Goal: Task Accomplishment & Management: Complete application form

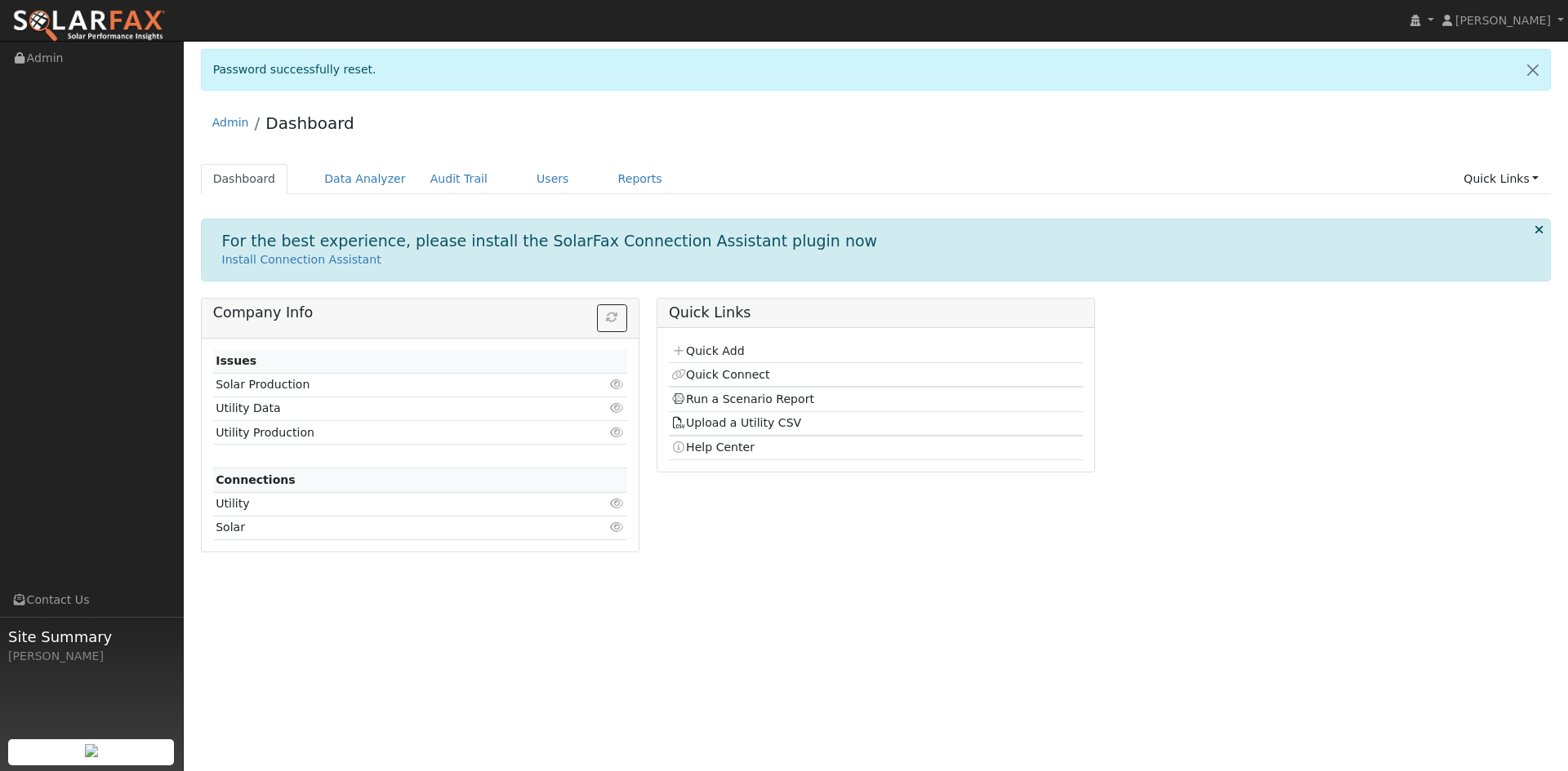
click at [534, 194] on div "Dashboard Data Analyzer Audit Trail Users Reports Quick Links Quick Add Quick C…" at bounding box center [876, 187] width 1350 height 47
click at [533, 185] on link "Users" at bounding box center [552, 179] width 57 height 30
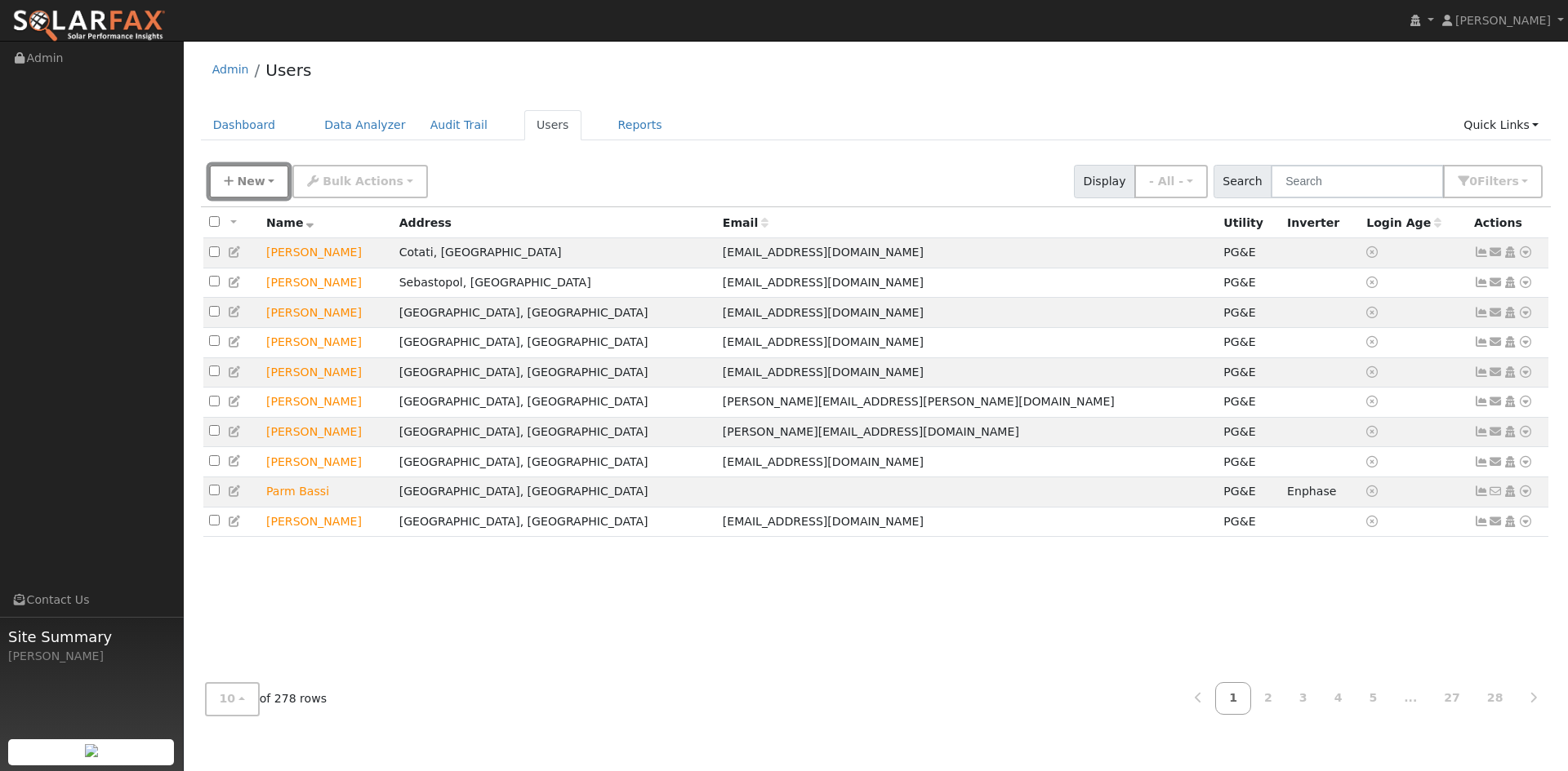
click at [245, 191] on button "New" at bounding box center [249, 181] width 81 height 34
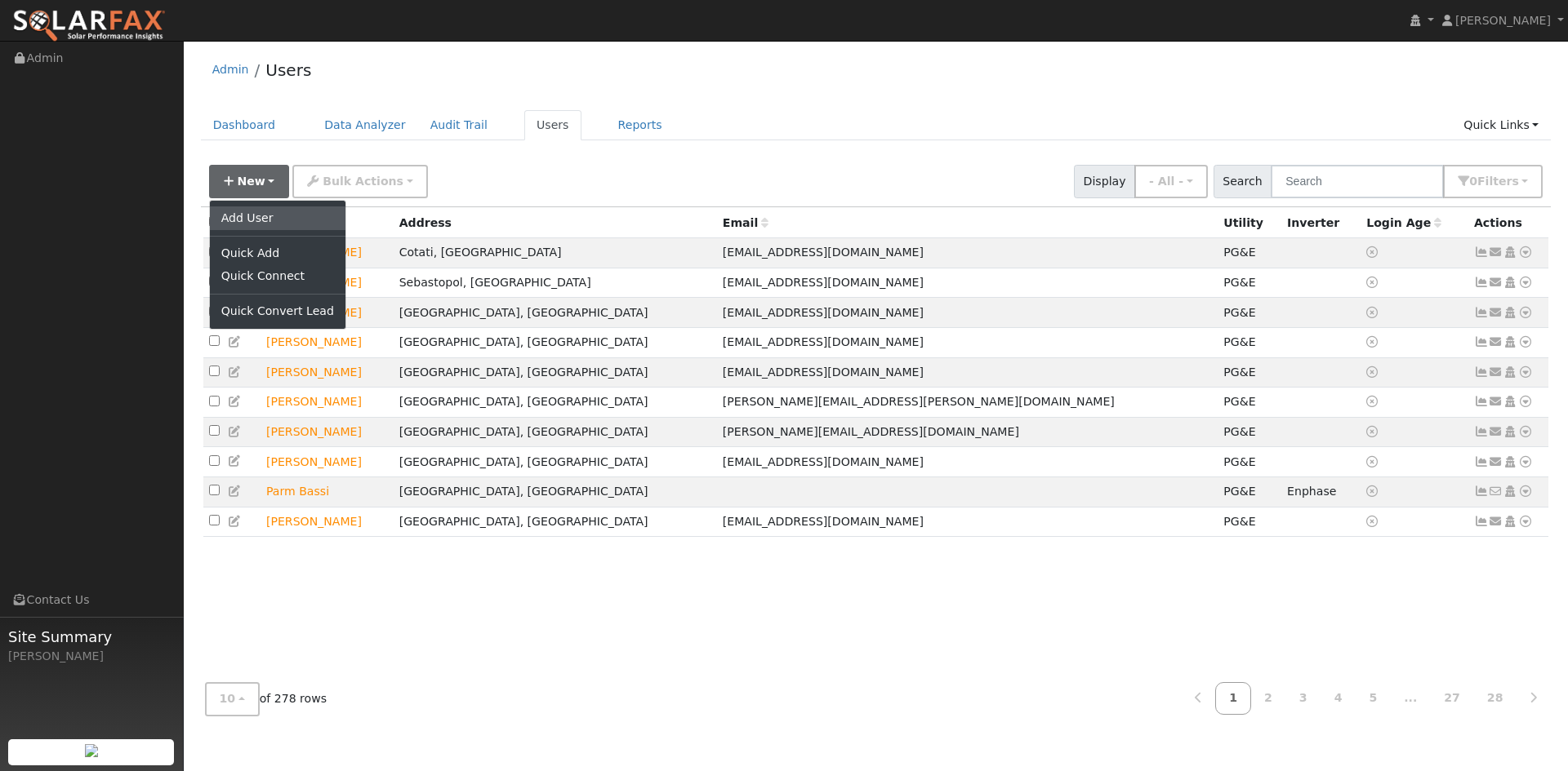
click at [252, 212] on link "Add User" at bounding box center [278, 218] width 136 height 23
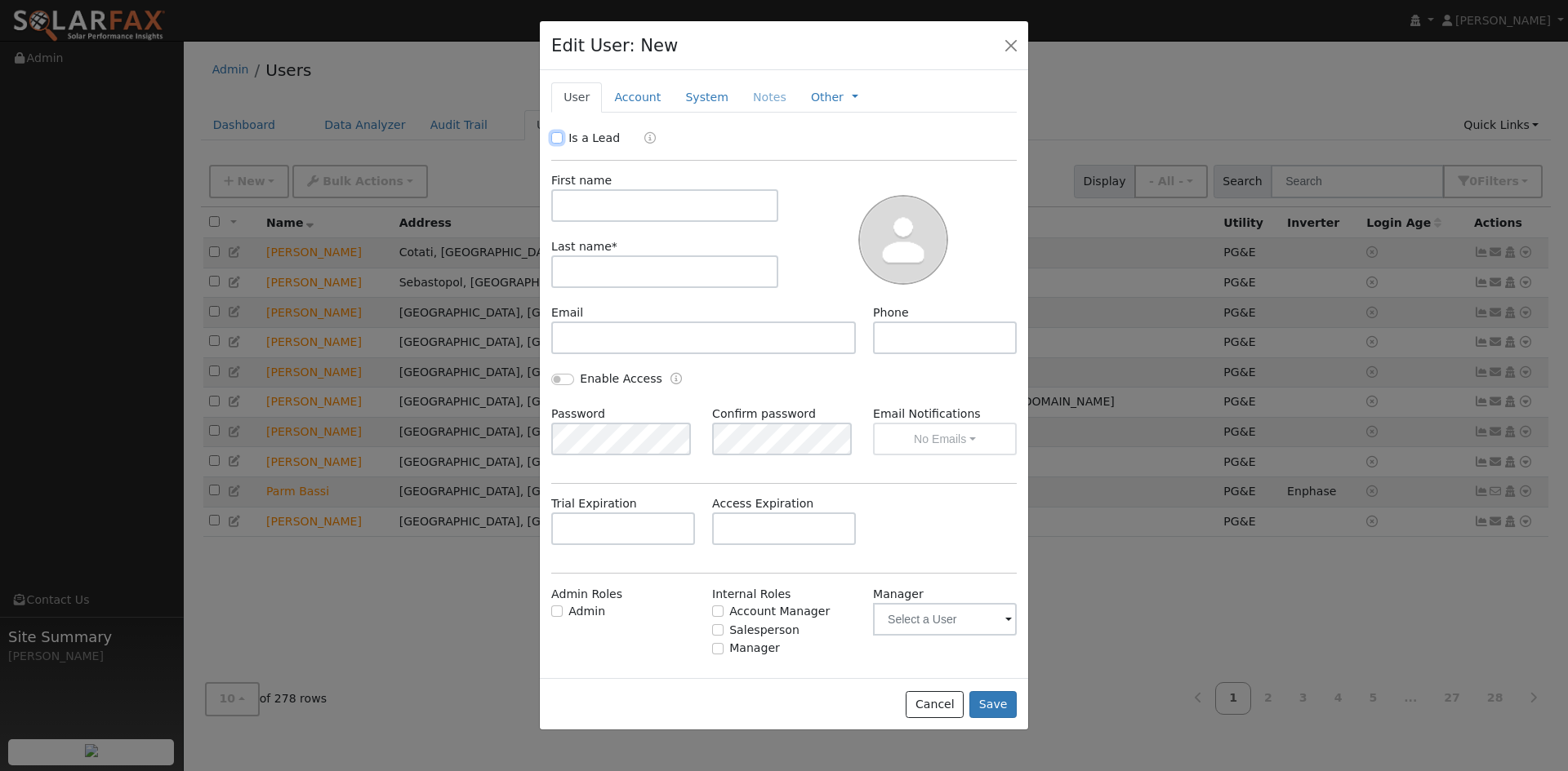
drag, startPoint x: 553, startPoint y: 134, endPoint x: 568, endPoint y: 135, distance: 15.0
click at [555, 133] on input "Is a Lead" at bounding box center [557, 137] width 11 height 11
checkbox input "true"
click at [605, 207] on input "text" at bounding box center [665, 206] width 227 height 33
click at [605, 228] on div "First name Last name *" at bounding box center [664, 238] width 238 height 132
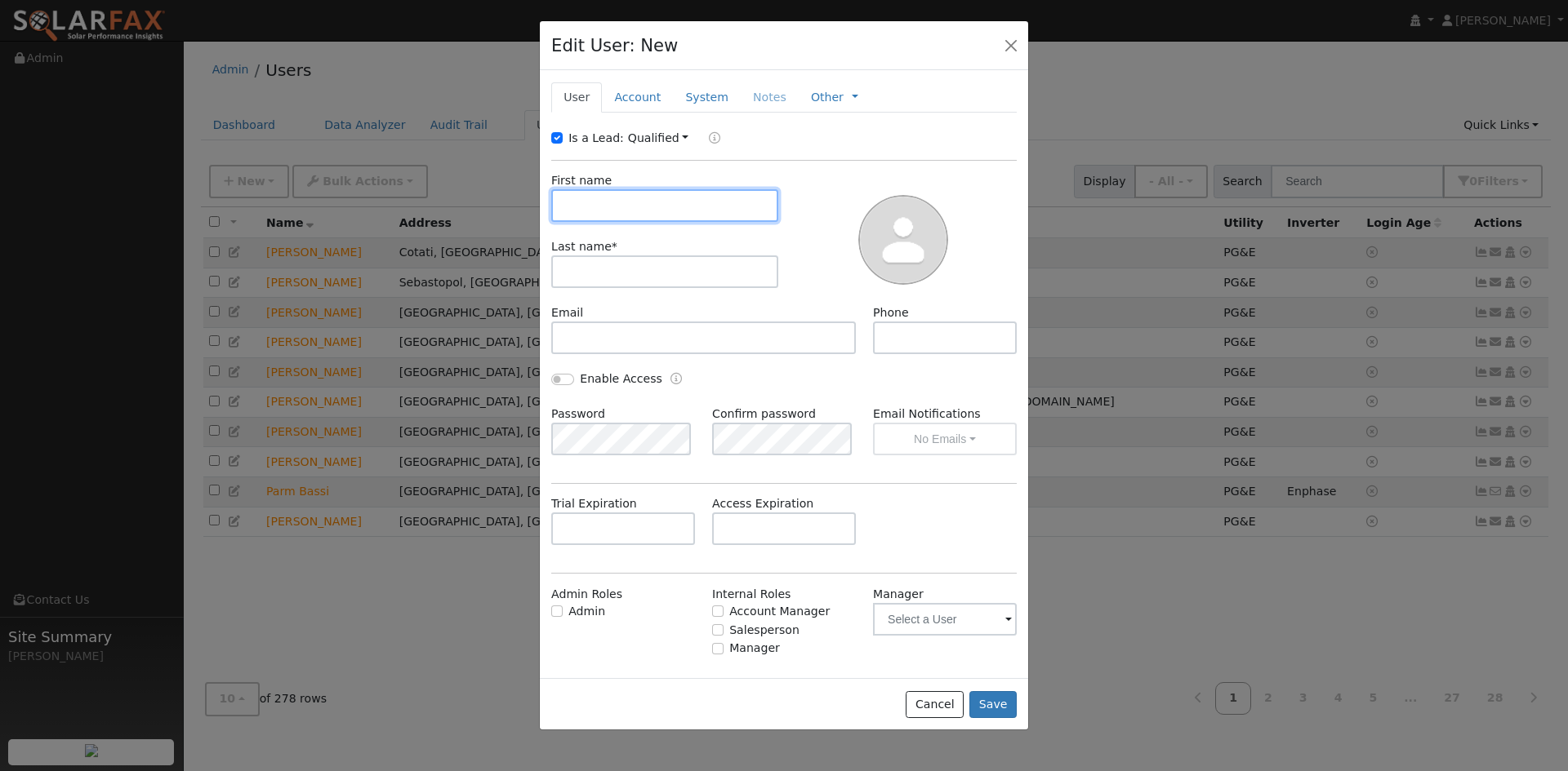
paste input "[PERSON_NAME]"
drag, startPoint x: 666, startPoint y: 212, endPoint x: 615, endPoint y: 215, distance: 51.1
click at [615, 214] on input "[PERSON_NAME]" at bounding box center [665, 206] width 227 height 33
type input "Jonathan"
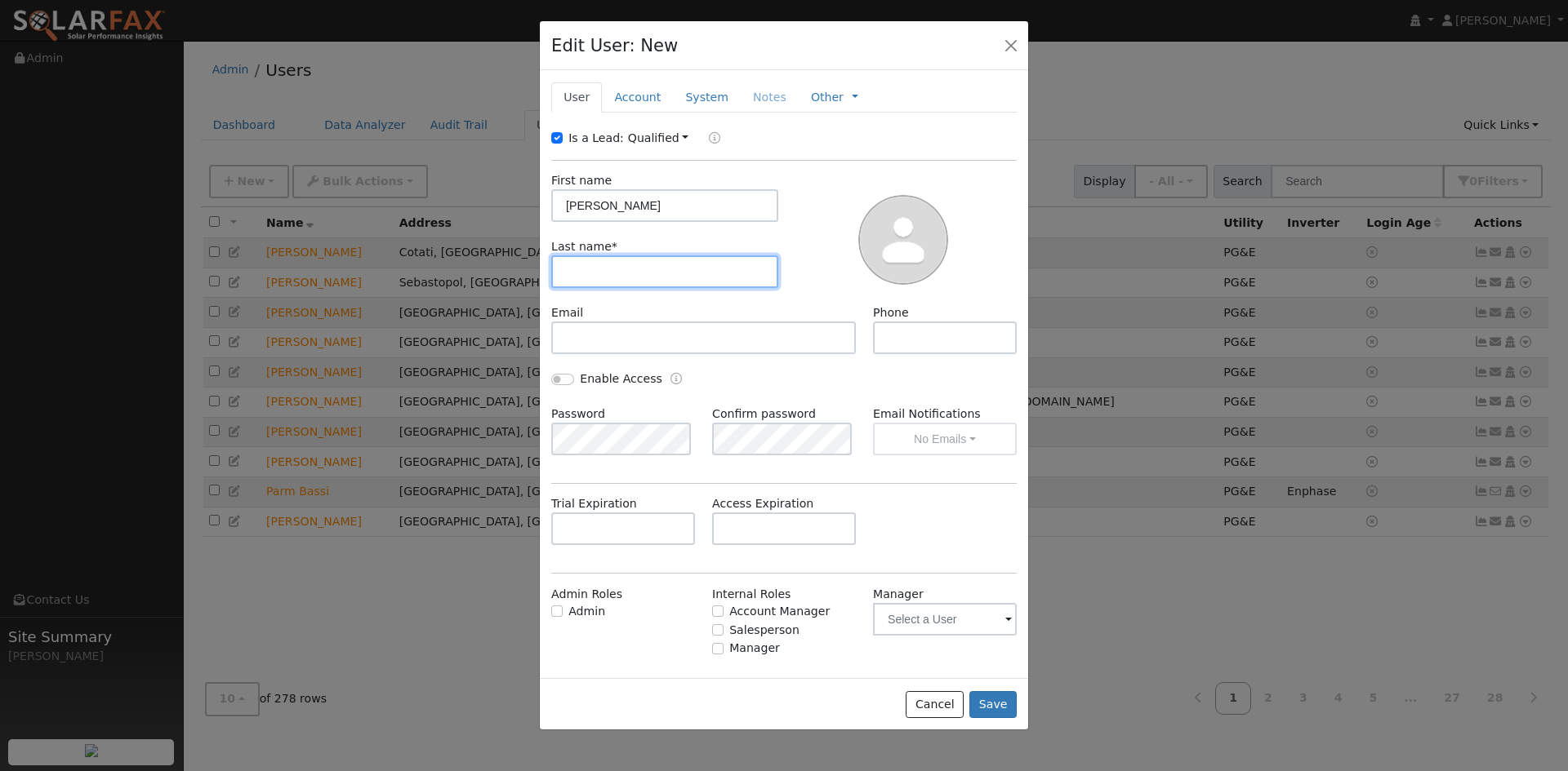
drag, startPoint x: 615, startPoint y: 279, endPoint x: 613, endPoint y: 290, distance: 11.2
click at [614, 282] on input "text" at bounding box center [665, 272] width 227 height 33
paste input "Rutledge"
type input "Rutledge"
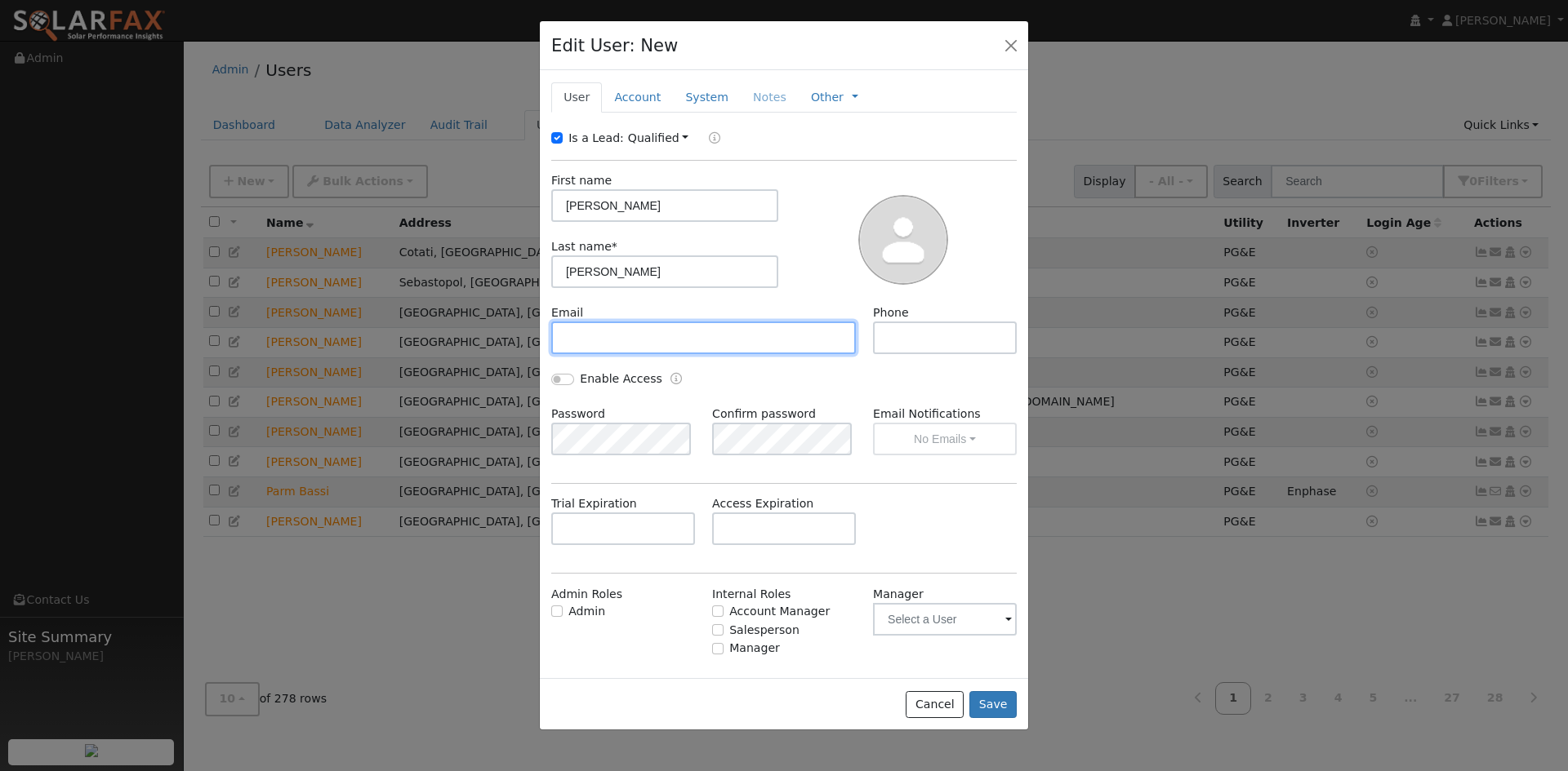
click at [607, 345] on input "text" at bounding box center [703, 338] width 305 height 33
click at [619, 334] on input "text" at bounding box center [703, 338] width 305 height 33
paste input "[EMAIL_ADDRESS][DOMAIN_NAME]"
type input "[EMAIL_ADDRESS][DOMAIN_NAME]"
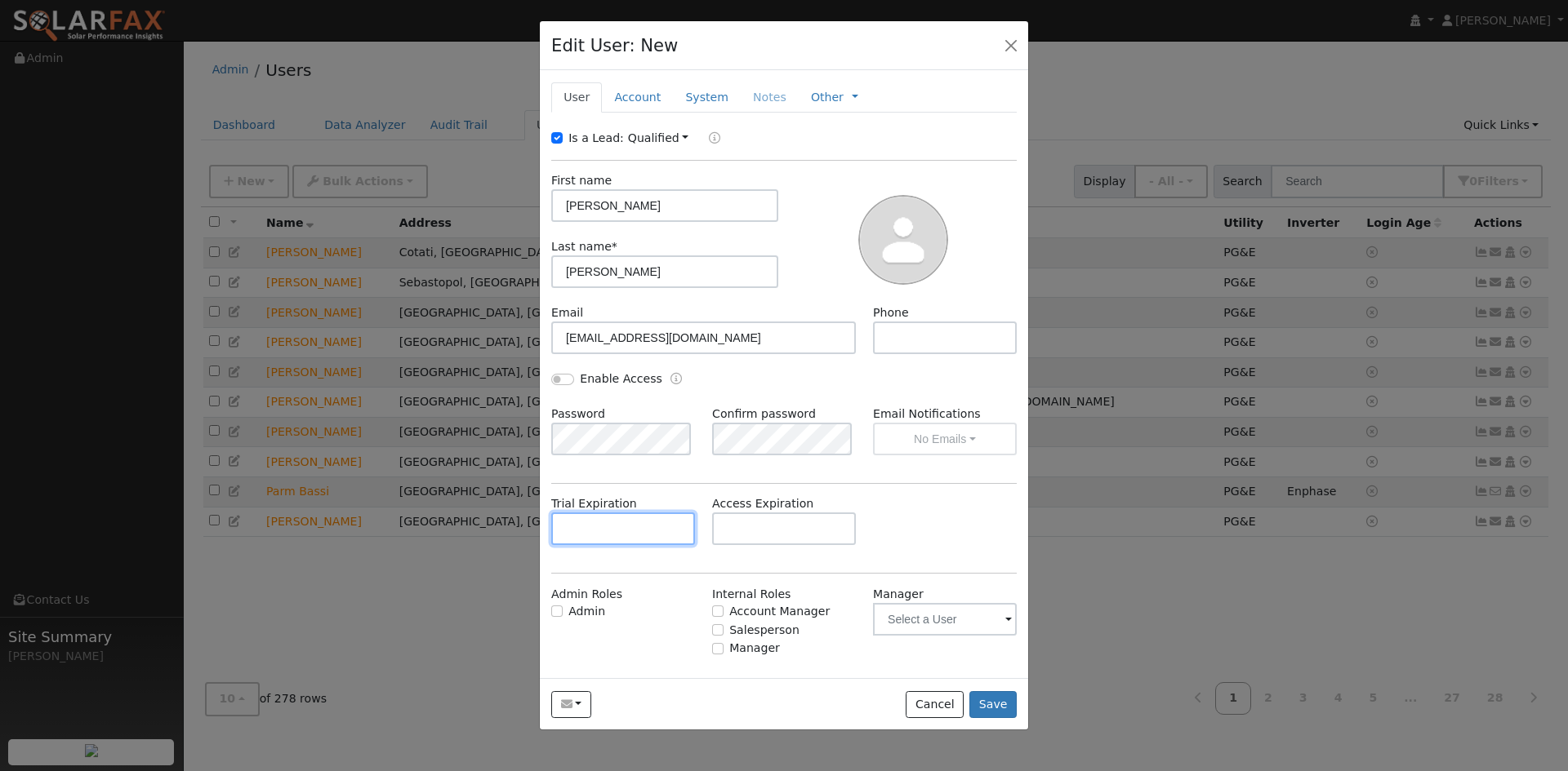
click at [630, 514] on input "text" at bounding box center [623, 529] width 144 height 33
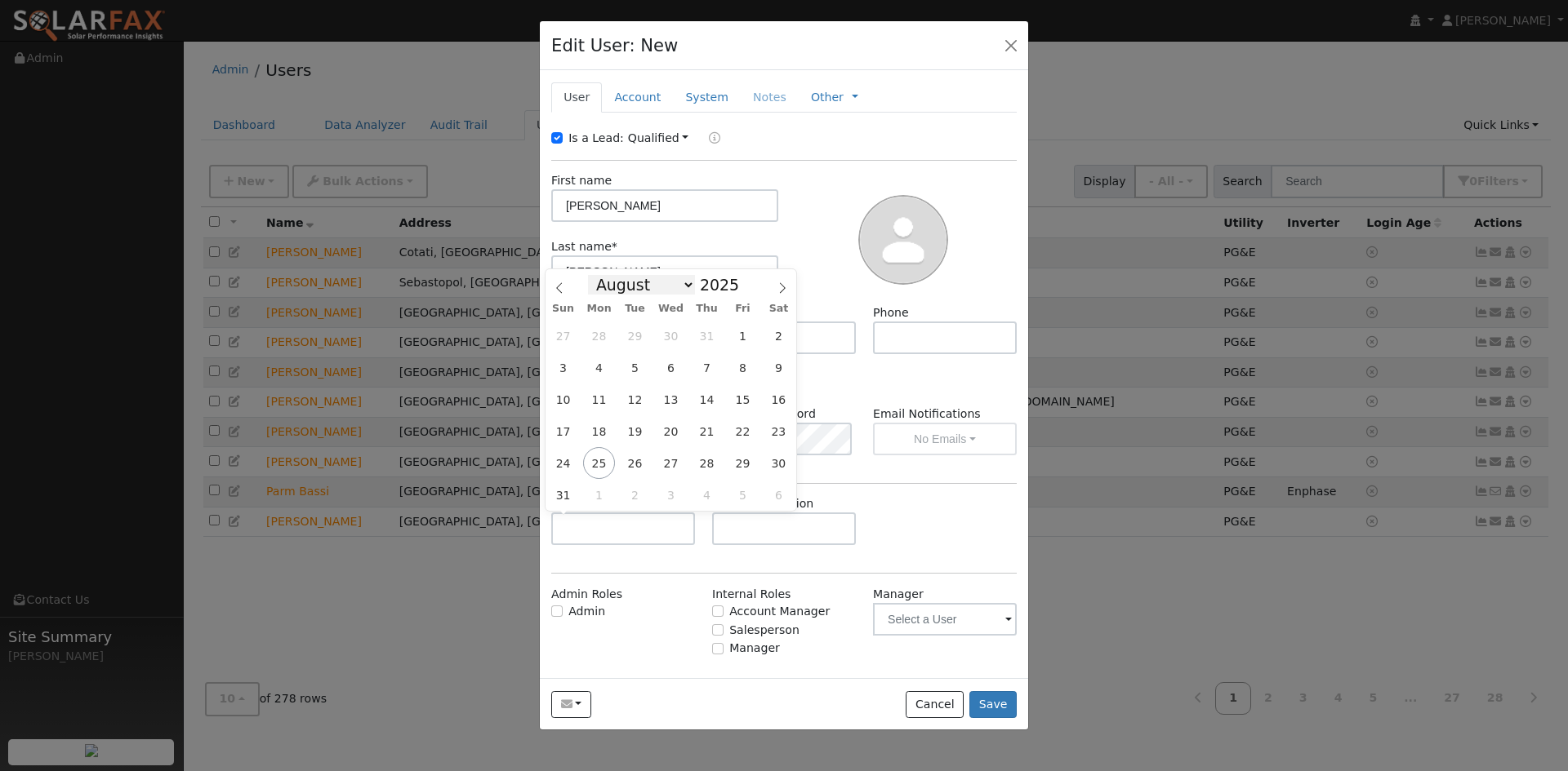
drag, startPoint x: 631, startPoint y: 280, endPoint x: 631, endPoint y: 289, distance: 9.0
click at [631, 280] on select "January February March April May June July August September October November De…" at bounding box center [641, 284] width 107 height 19
select select "9"
click at [601, 275] on select "January February March April May June July August September October November De…" at bounding box center [641, 284] width 107 height 19
drag, startPoint x: 629, startPoint y: 398, endPoint x: 659, endPoint y: 503, distance: 109.2
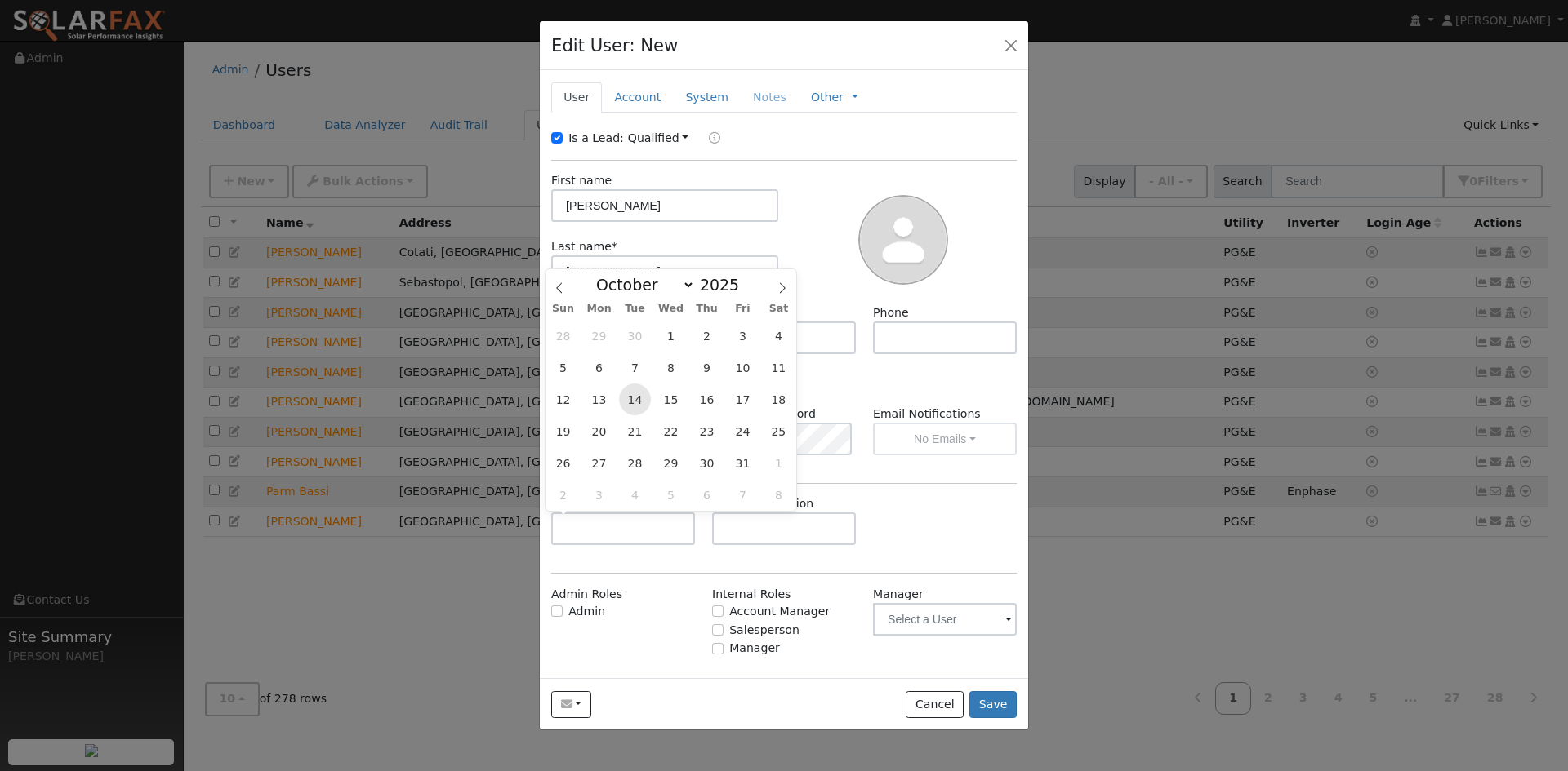
click at [630, 399] on span "14" at bounding box center [635, 399] width 32 height 32
type input "10/14/2025"
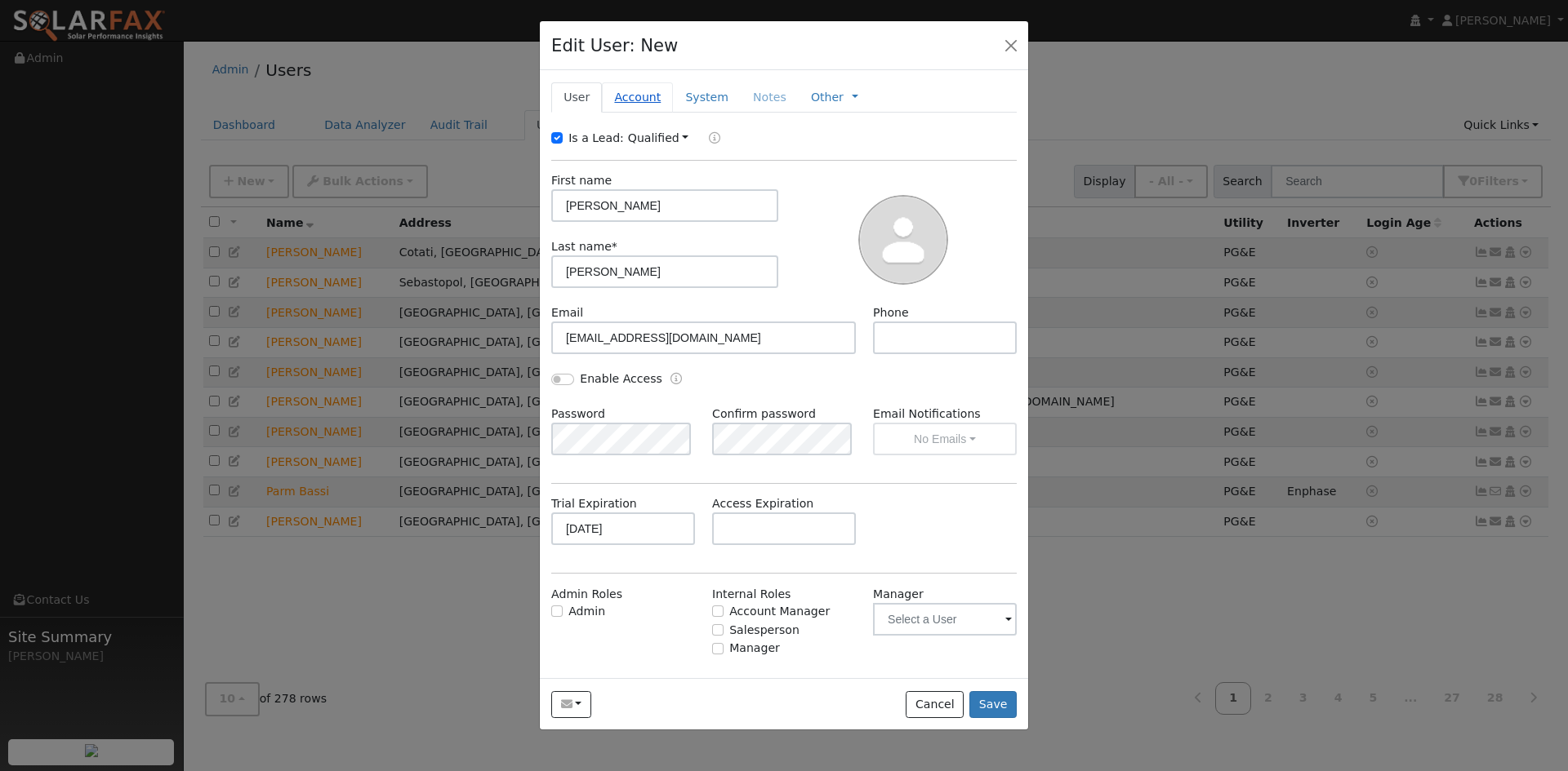
click at [620, 94] on link "Account" at bounding box center [637, 97] width 71 height 30
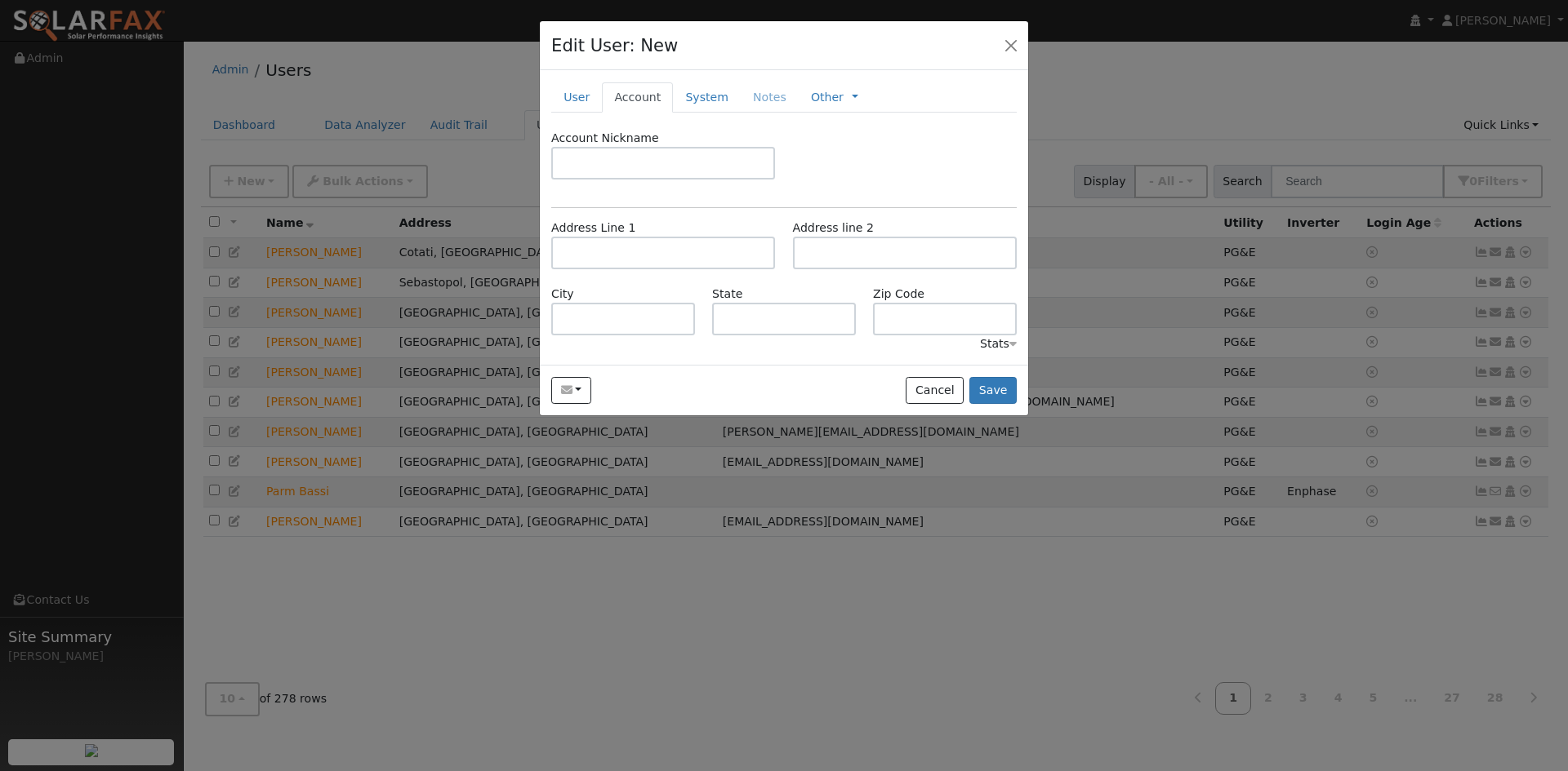
click at [649, 271] on div "Address Line 1 Address line 2" at bounding box center [784, 253] width 483 height 66
drag, startPoint x: 647, startPoint y: 256, endPoint x: 600, endPoint y: 286, distance: 55.8
click at [641, 257] on input "text" at bounding box center [663, 254] width 223 height 33
click at [651, 150] on input "text" at bounding box center [663, 163] width 223 height 33
click at [628, 242] on input "text" at bounding box center [663, 254] width 223 height 33
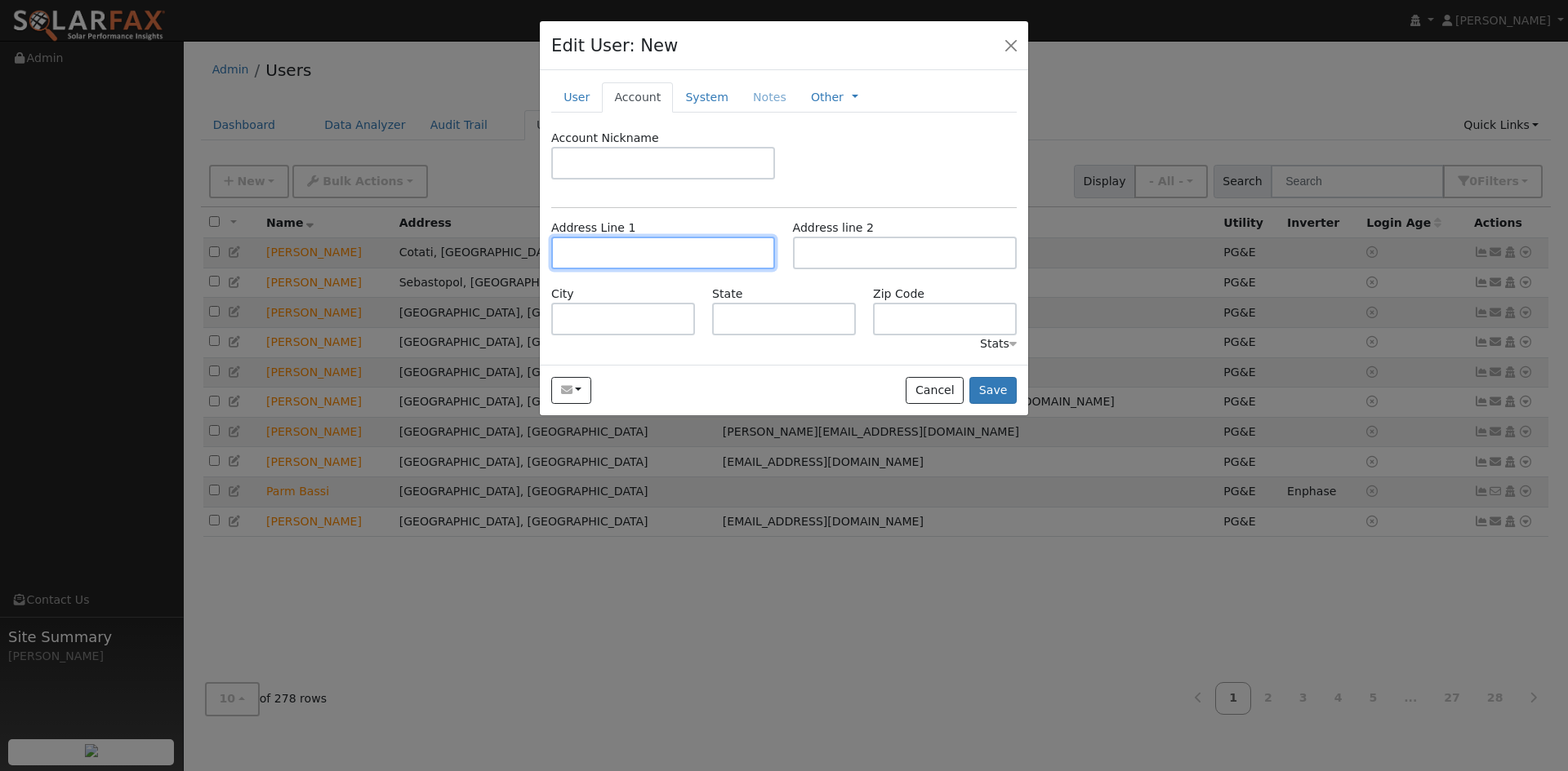
paste input "463 Woodley Place"
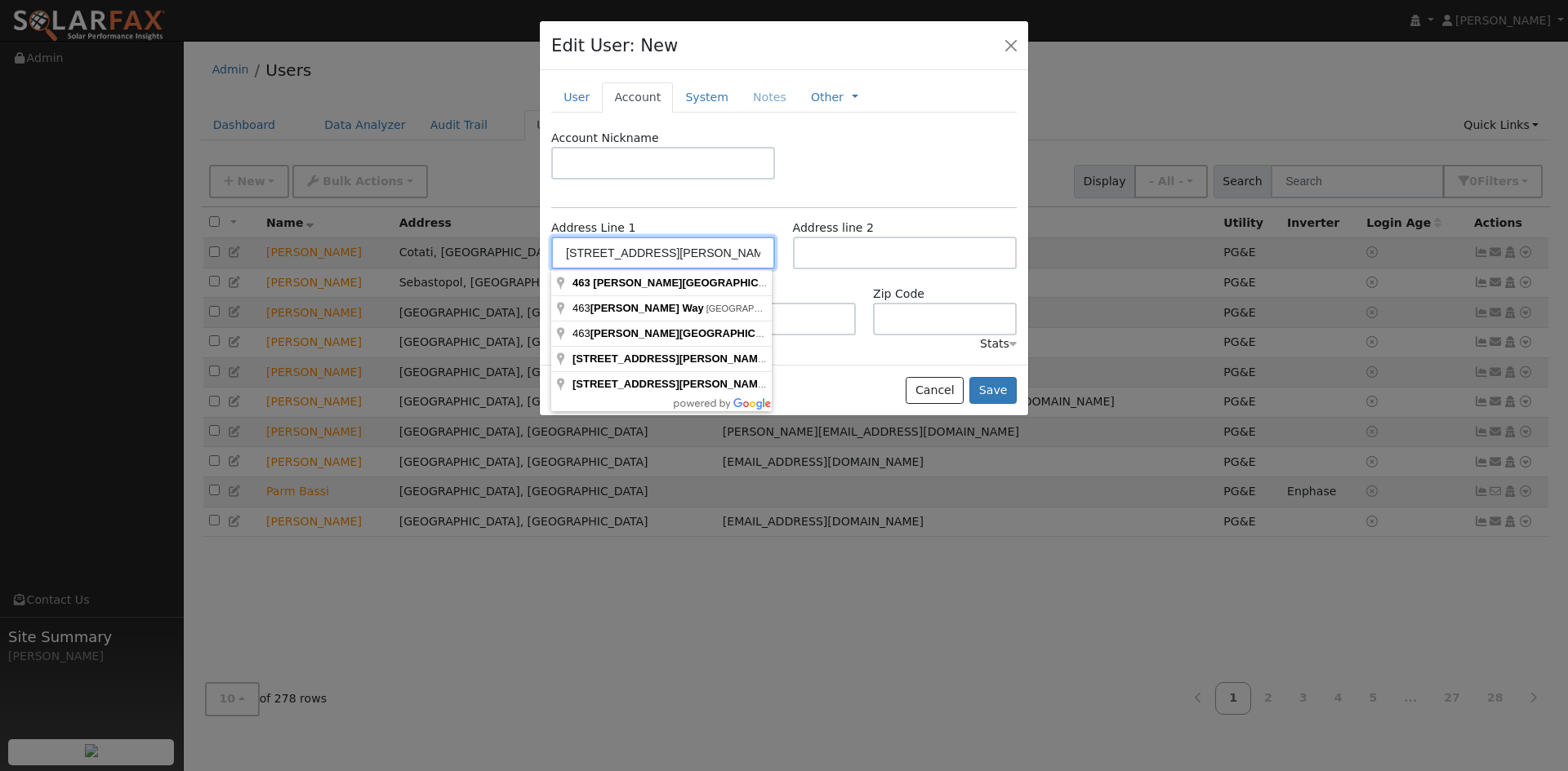
type input "463 Woodley Place"
type input "Santa Rosa"
type input "CA"
type input "95409"
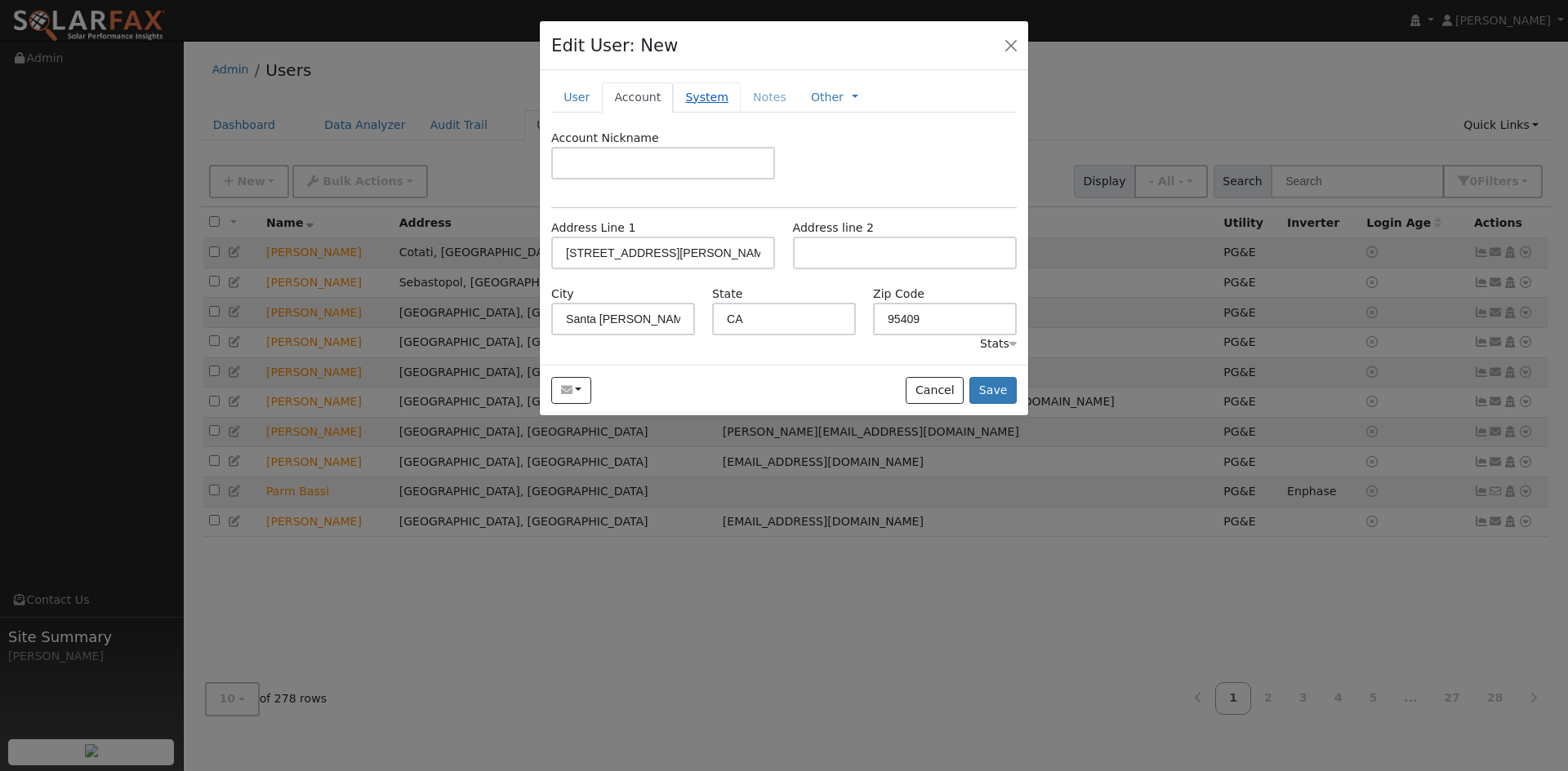
click at [673, 103] on link "System" at bounding box center [707, 97] width 68 height 30
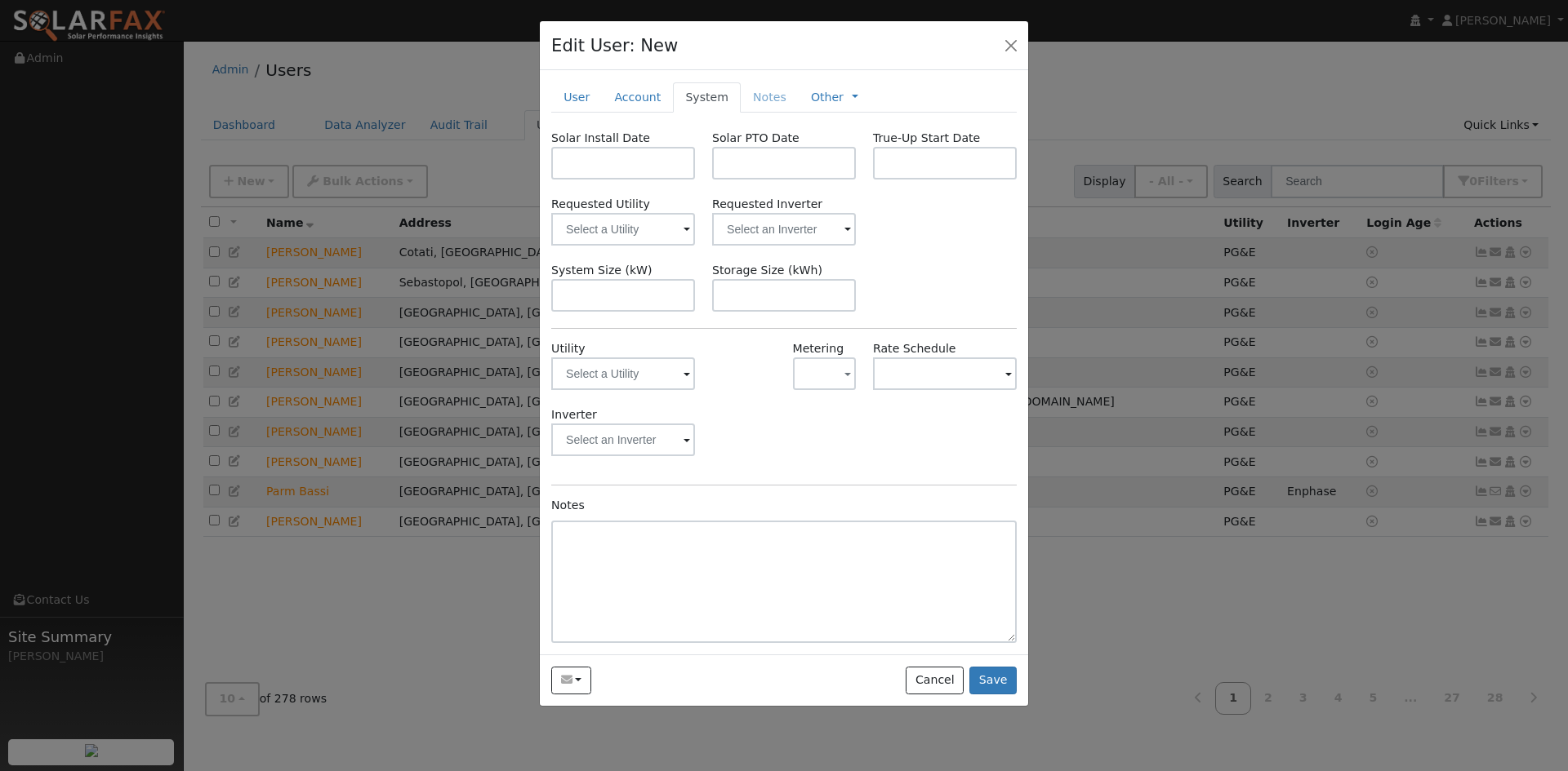
click at [686, 375] on span at bounding box center [686, 375] width 6 height 19
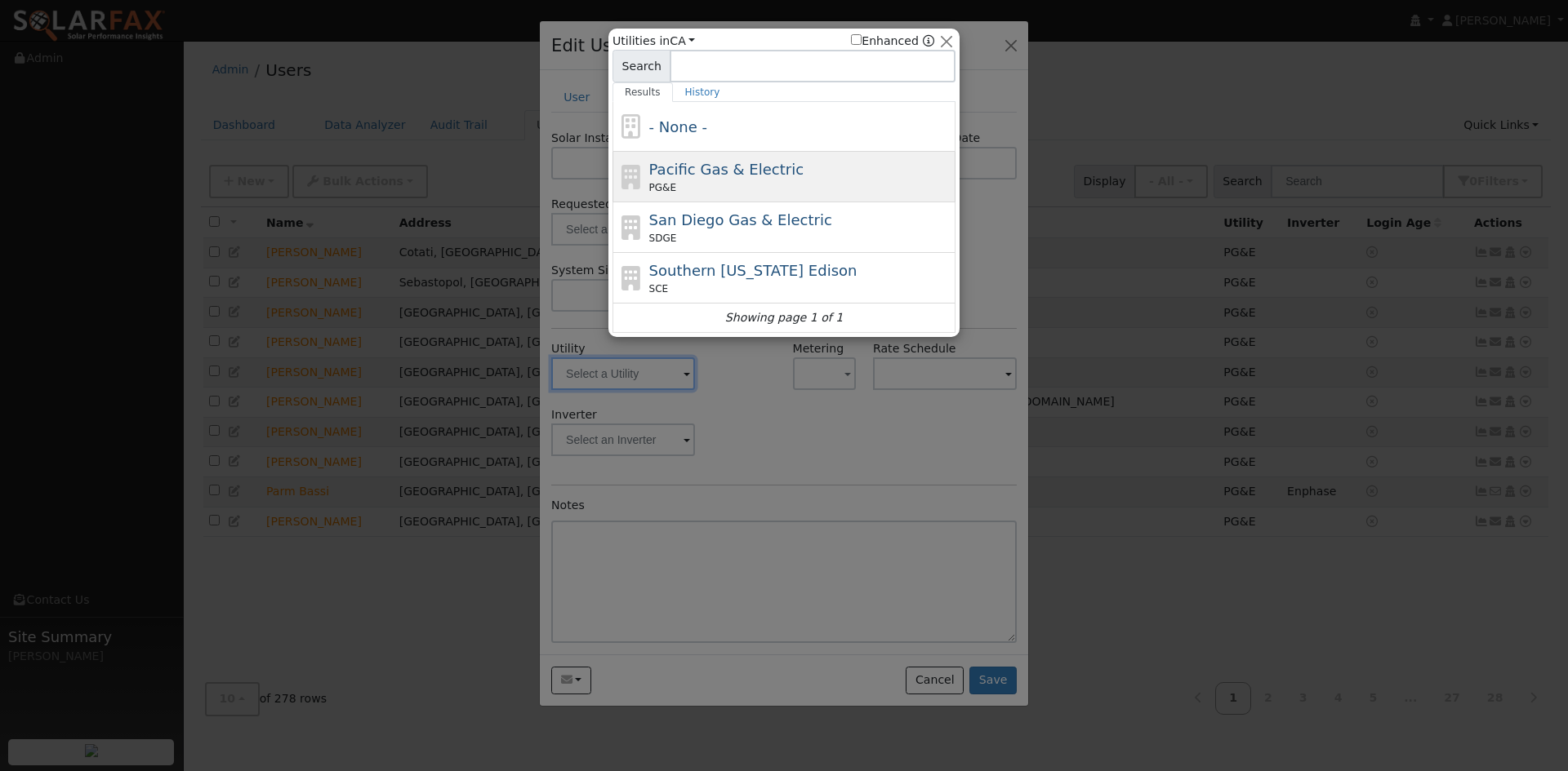
click at [690, 168] on span "Pacific Gas & Electric" at bounding box center [726, 169] width 154 height 17
type input "PG&E"
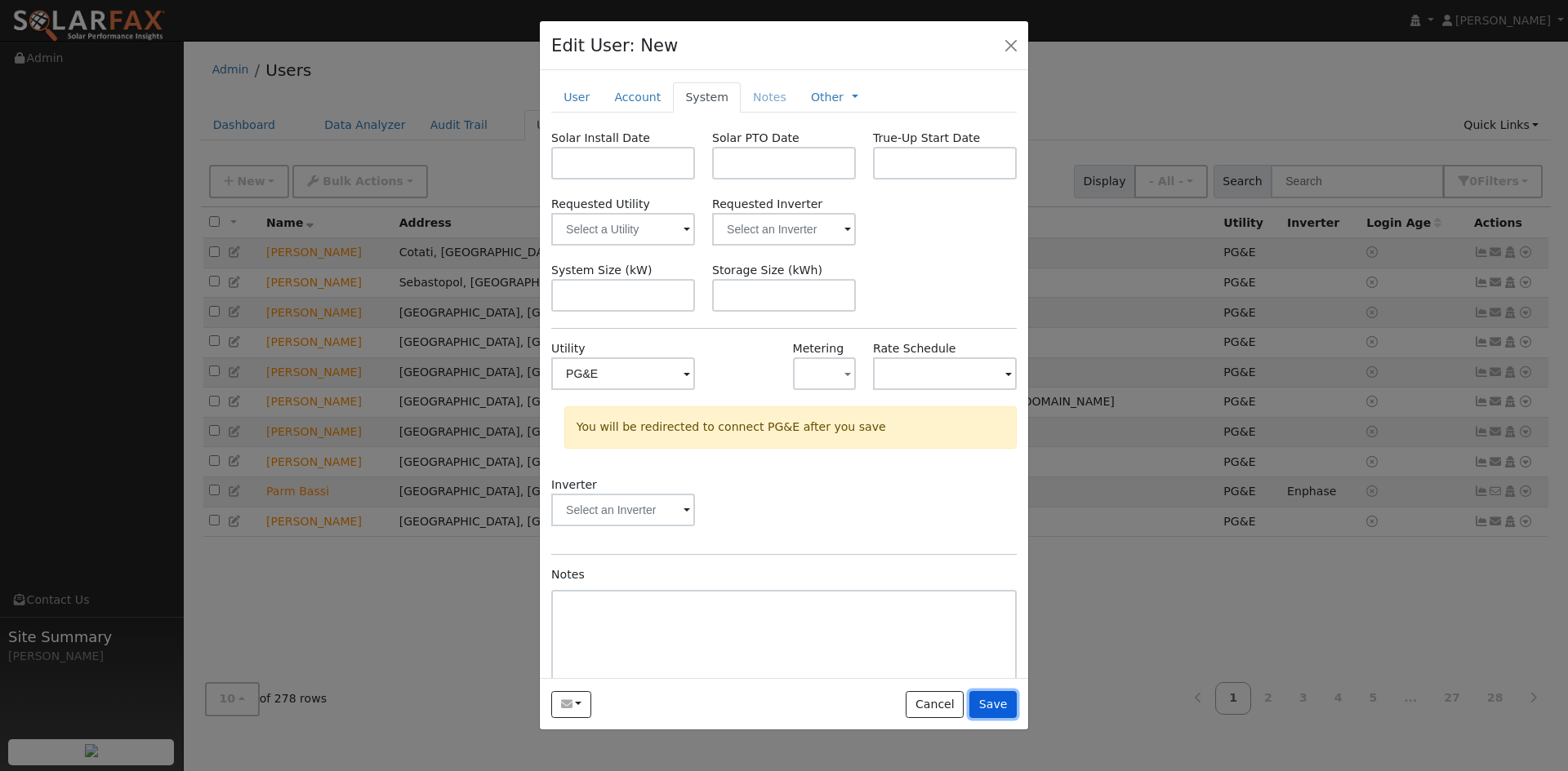
click at [995, 700] on button "Save" at bounding box center [993, 705] width 48 height 27
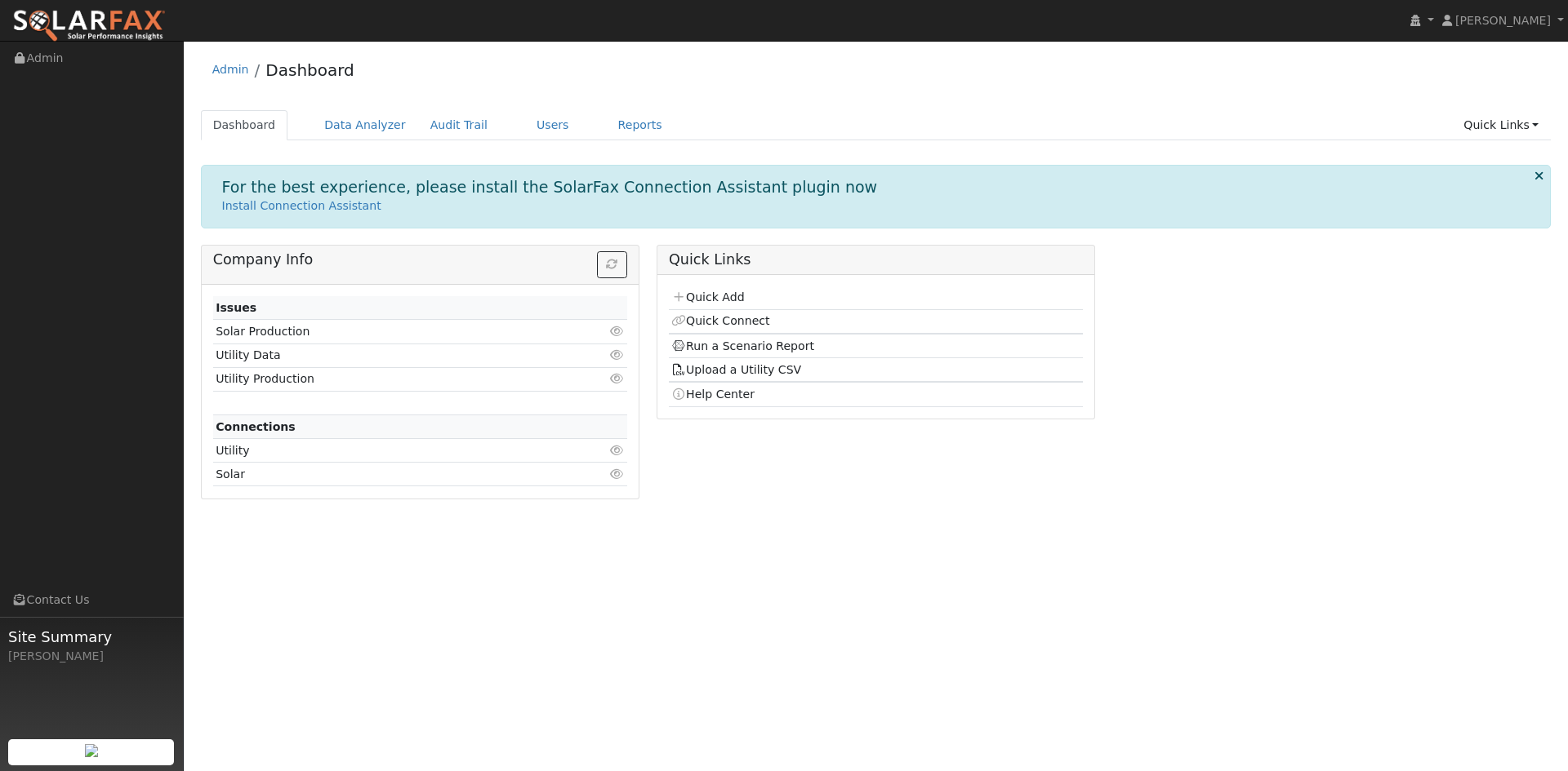
click at [678, 48] on div "User Profile First name Last name Email Email Notifications No Emails No Emails…" at bounding box center [876, 407] width 1384 height 731
click at [524, 122] on link "Users" at bounding box center [552, 125] width 57 height 30
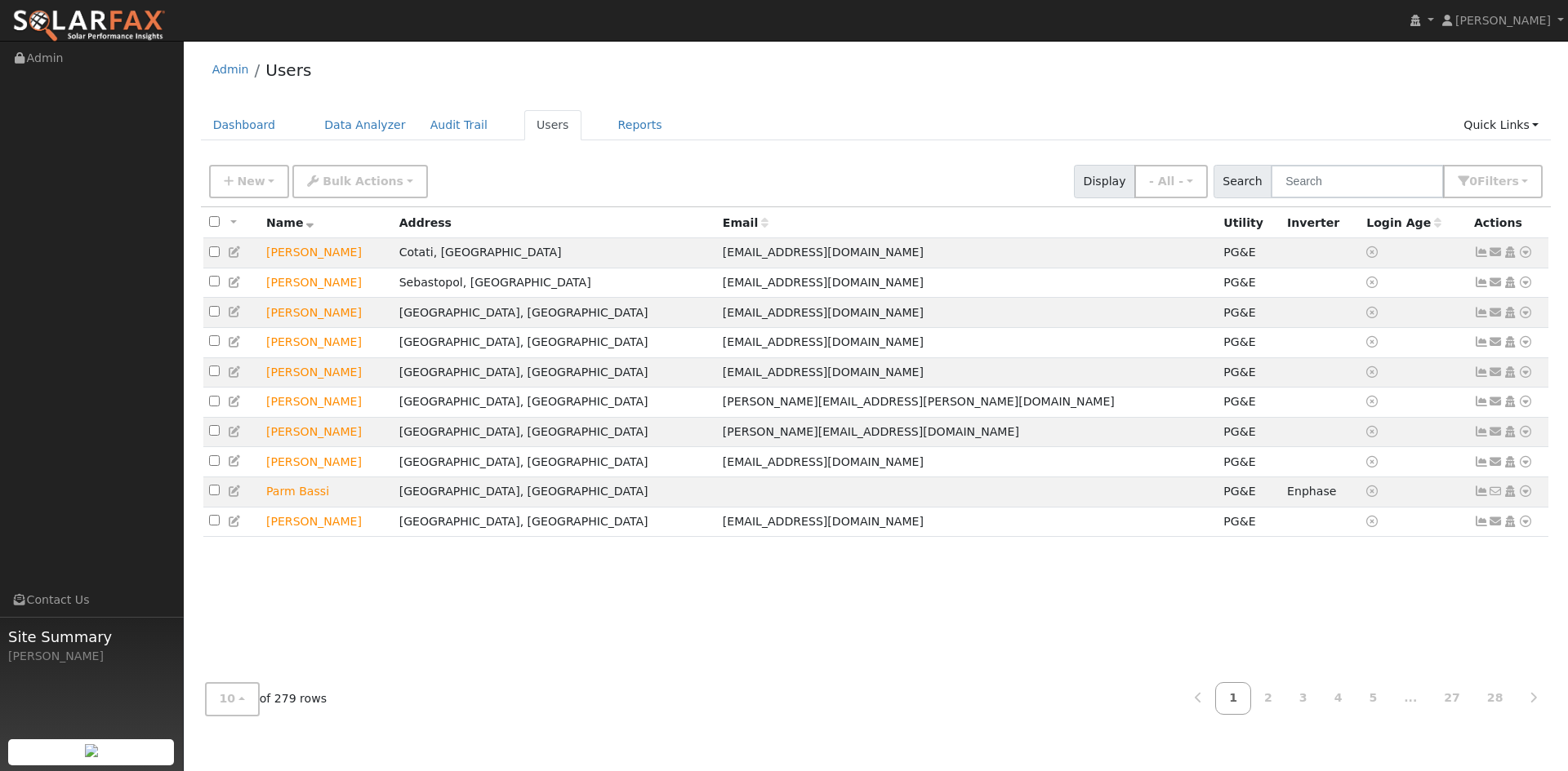
click at [953, 161] on div "New Add User Quick Add Quick Connect Quick Convert Lead Bulk Actions Send Email…" at bounding box center [876, 179] width 1340 height 39
click at [1327, 179] on input "text" at bounding box center [1356, 181] width 173 height 34
click at [868, 149] on div "Dashboard Data Analyzer Audit Trail Users Reports Quick Links Quick Add Quick C…" at bounding box center [876, 133] width 1350 height 47
click at [752, 79] on div "Admin Users" at bounding box center [876, 73] width 1350 height 49
click at [1312, 183] on input "text" at bounding box center [1356, 181] width 173 height 34
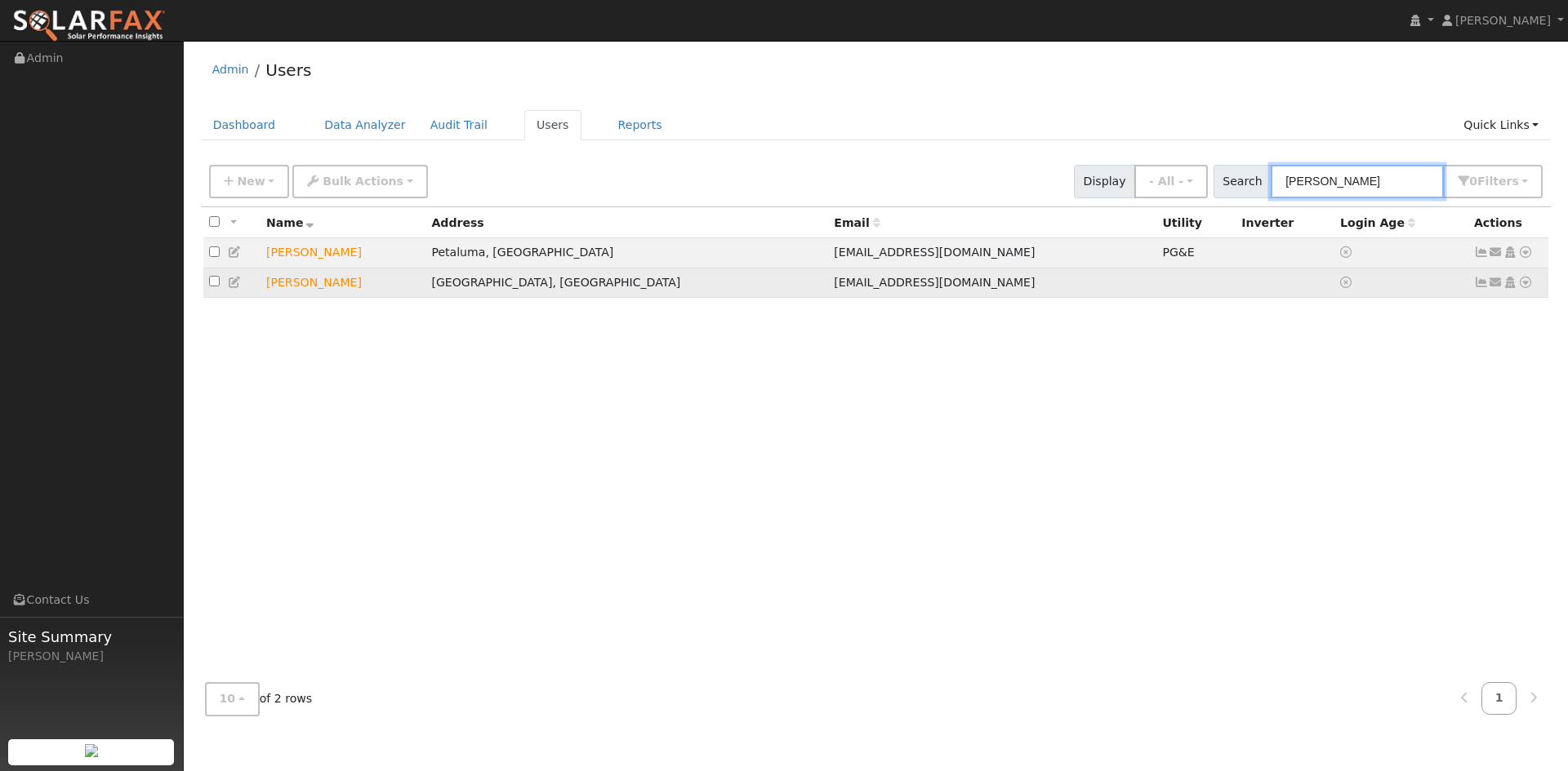
type input "jon"
click at [234, 284] on icon at bounding box center [235, 282] width 15 height 11
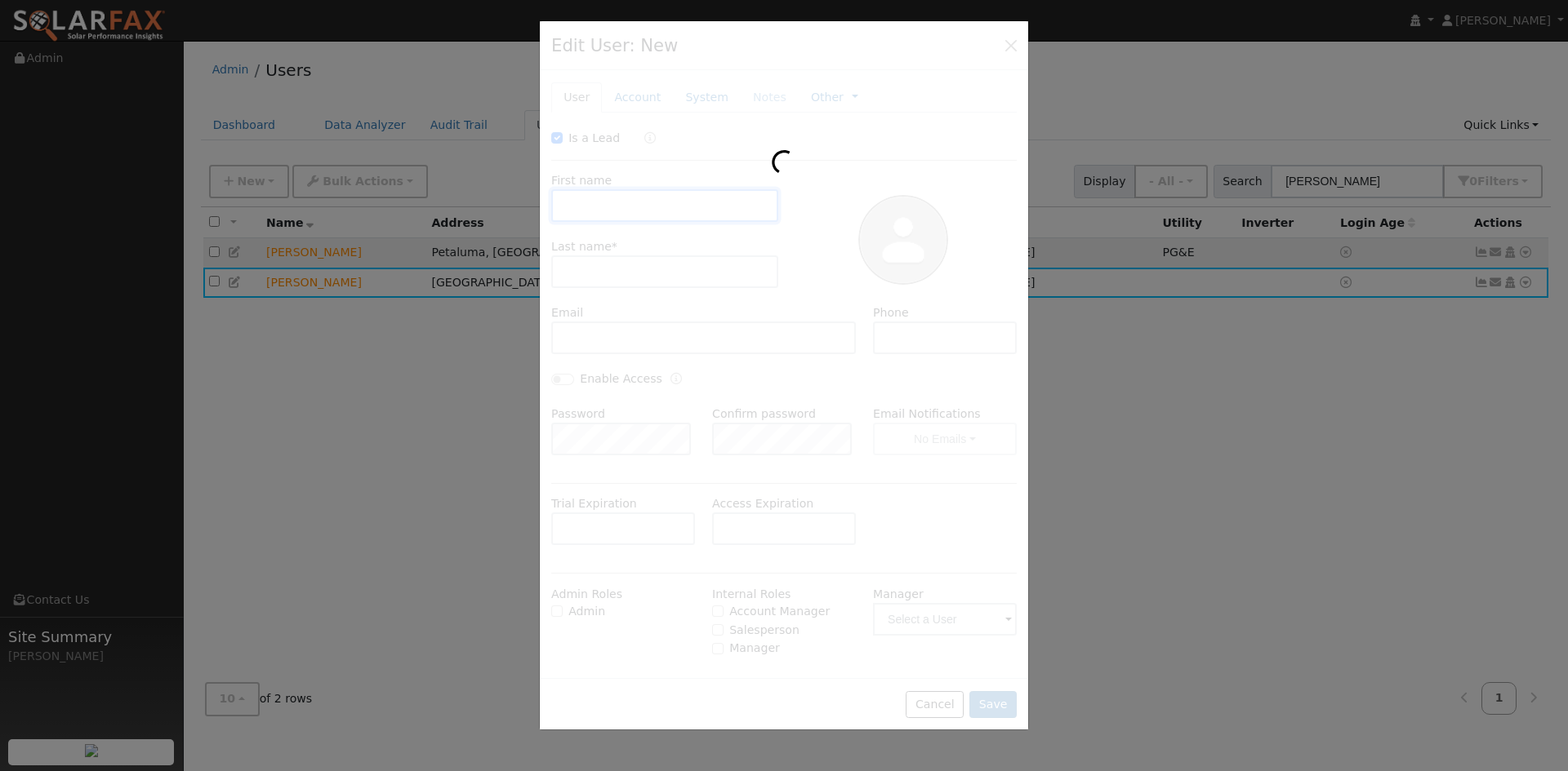
type input "10/14/2025"
checkbox input "true"
type input "Jonathan"
type input "Rutledge"
type input "[EMAIL_ADDRESS][DOMAIN_NAME]"
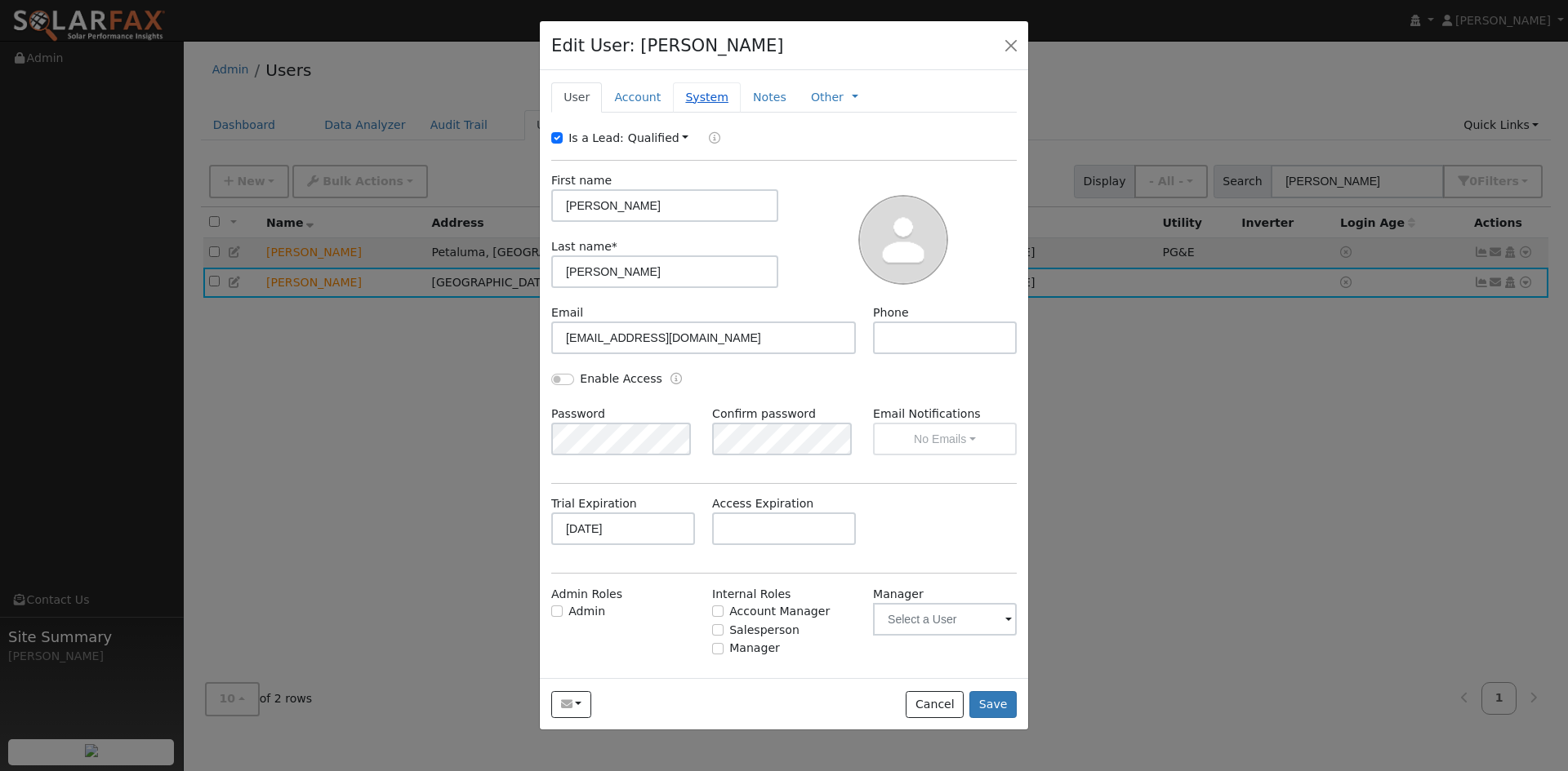
click at [694, 92] on link "System" at bounding box center [707, 97] width 68 height 30
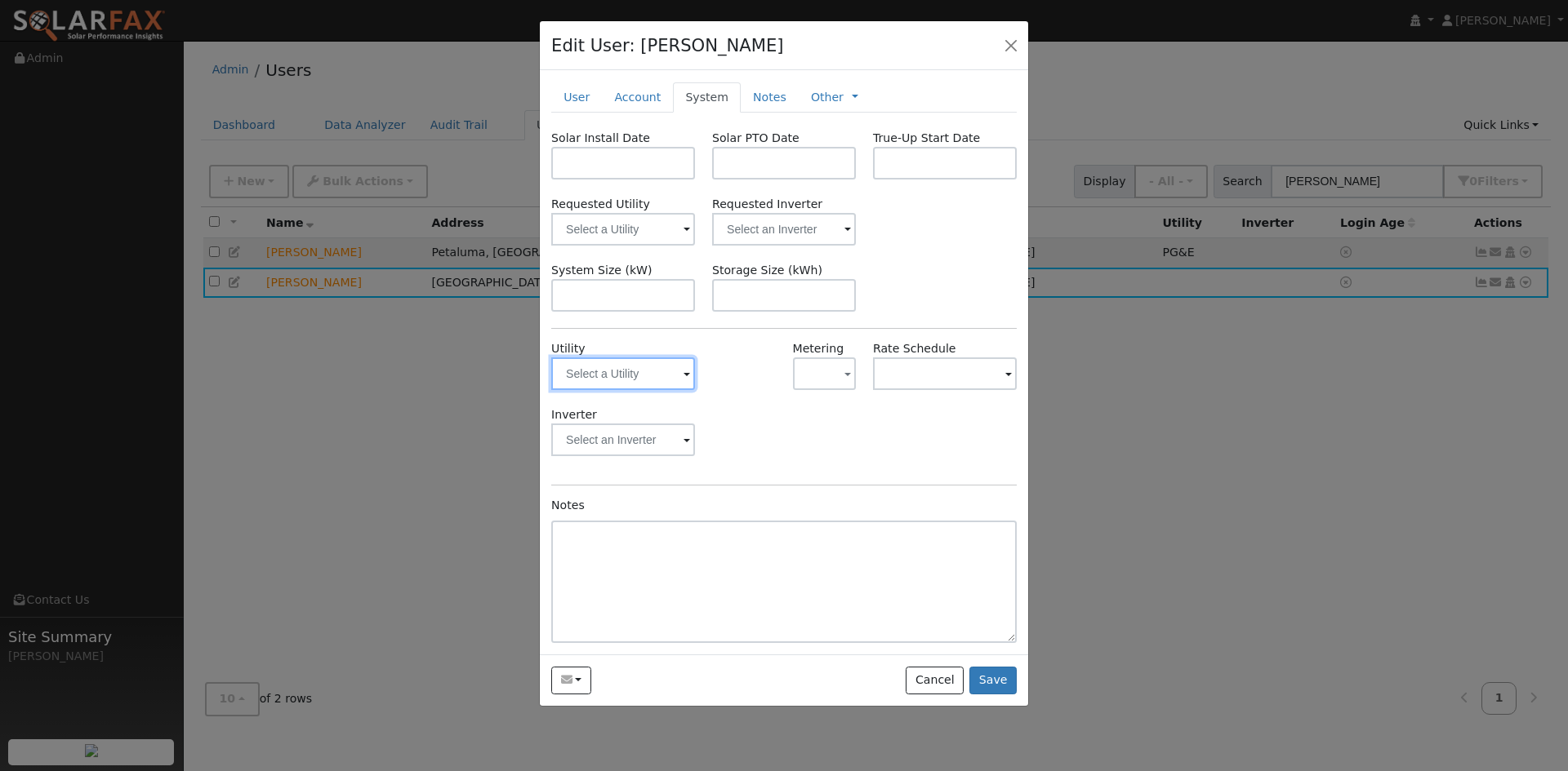
click at [681, 366] on input "text" at bounding box center [623, 374] width 144 height 33
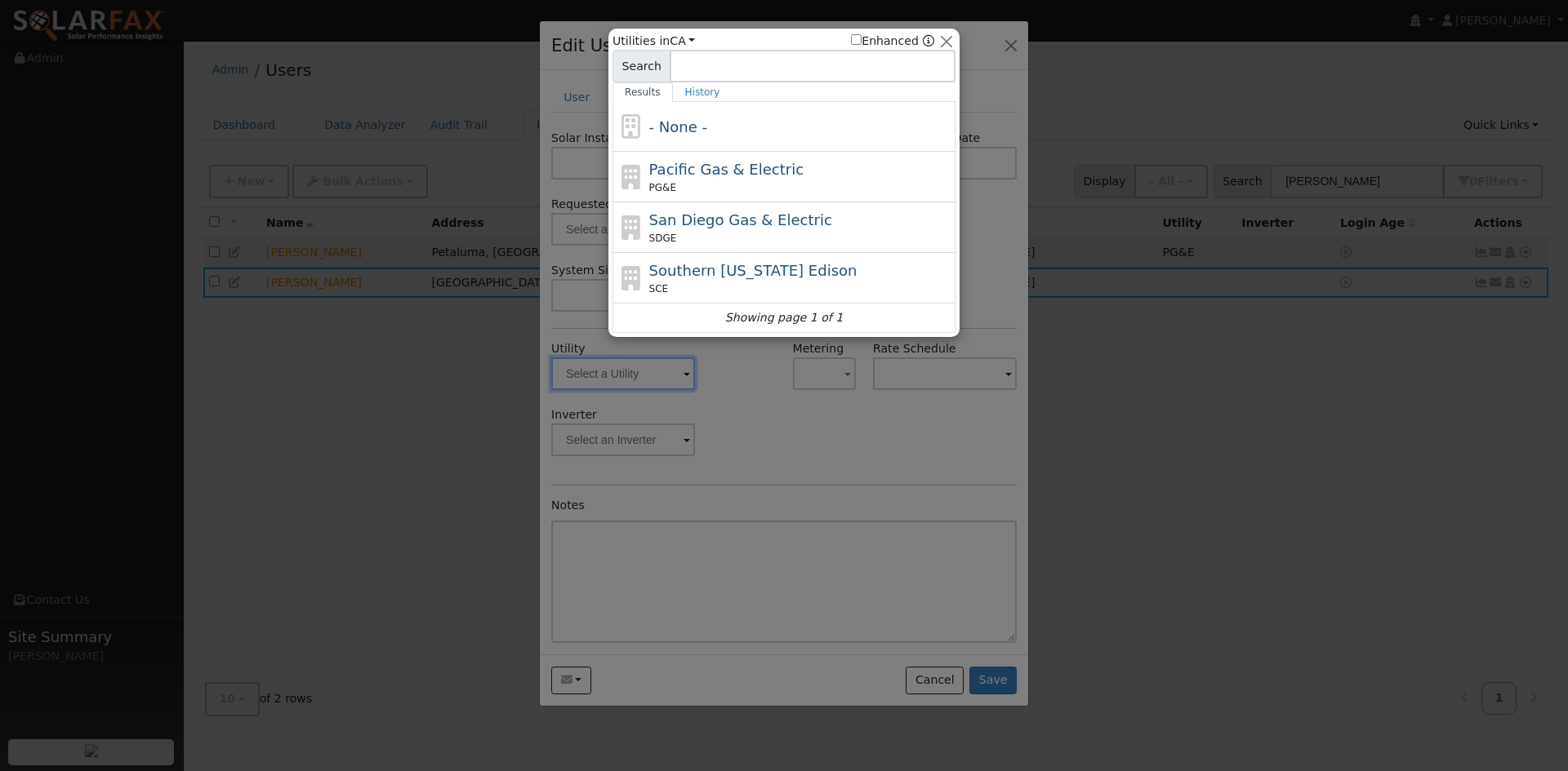
click at [702, 169] on span "Pacific Gas & Electric" at bounding box center [726, 169] width 154 height 17
type input "PG&E"
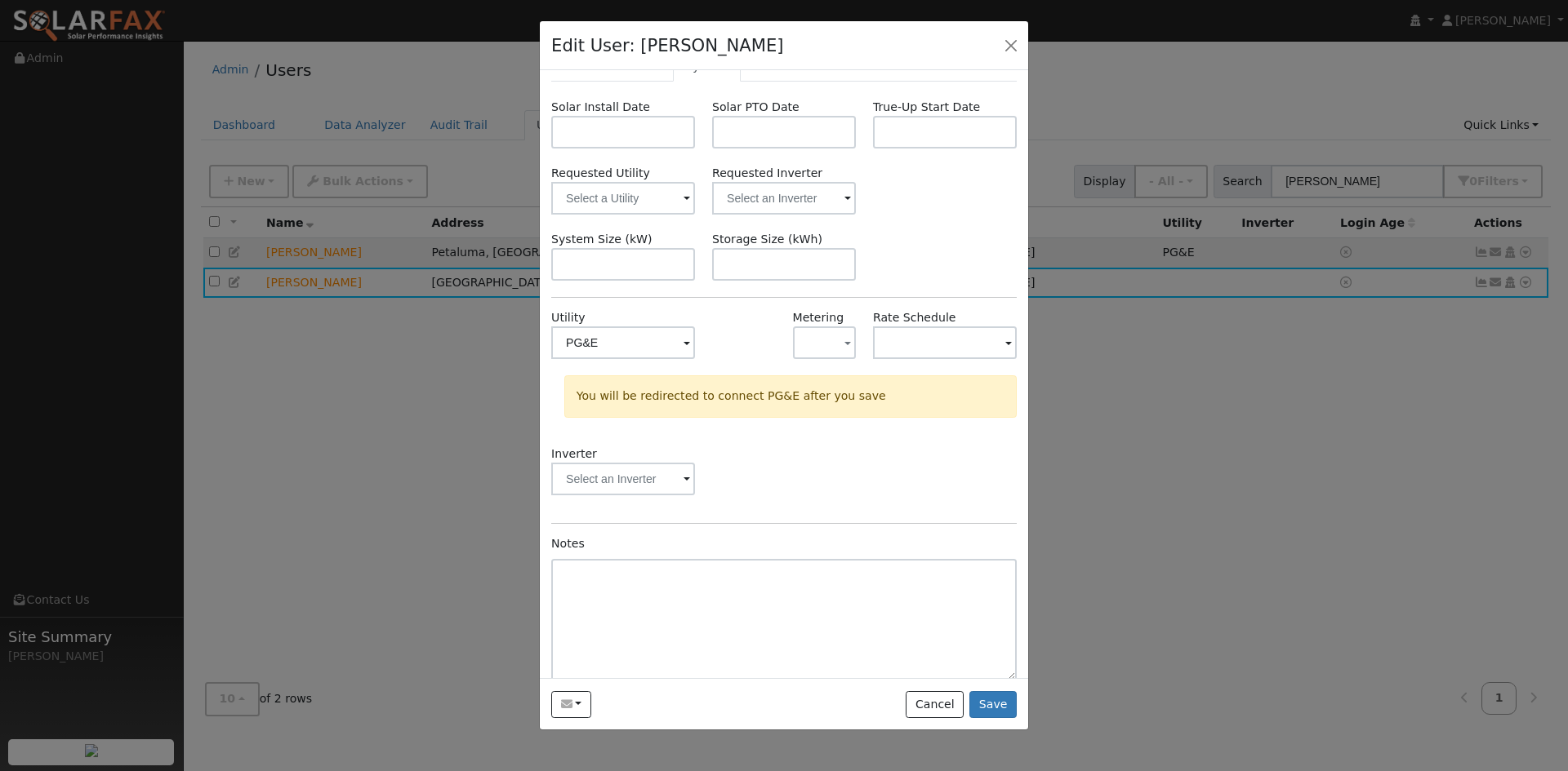
scroll to position [46, 0]
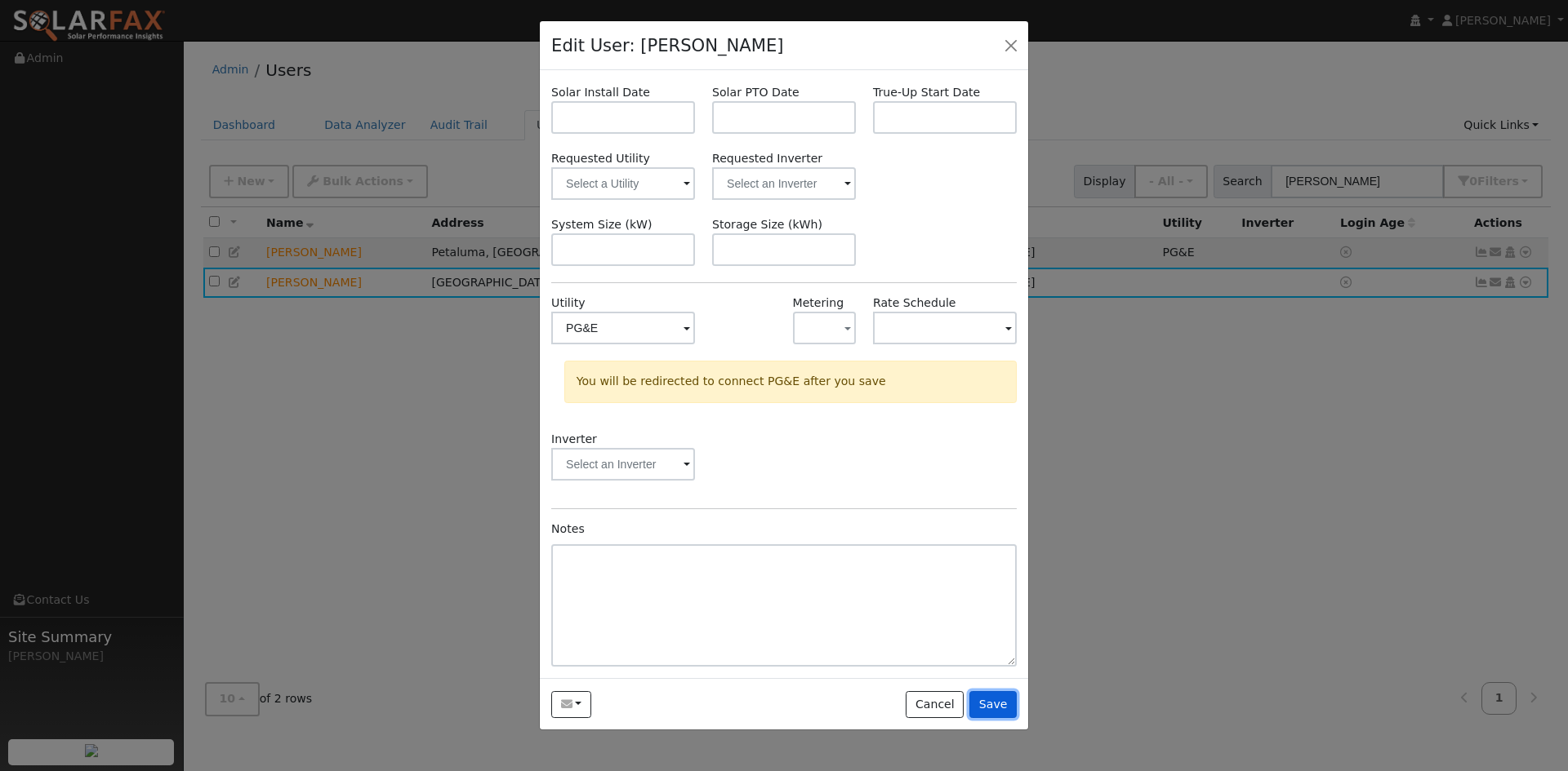
drag, startPoint x: 992, startPoint y: 701, endPoint x: 965, endPoint y: 700, distance: 27.0
click at [991, 701] on button "Save" at bounding box center [993, 705] width 48 height 27
